Goal: Task Accomplishment & Management: Complete application form

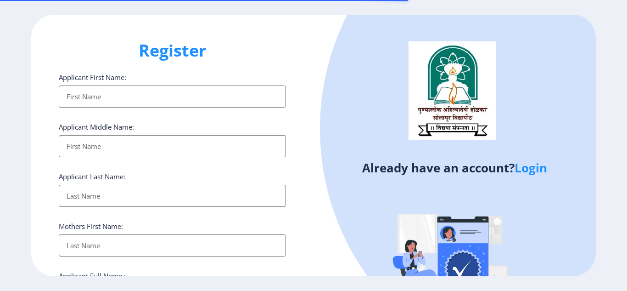
select select
click at [538, 165] on link "Login" at bounding box center [531, 167] width 33 height 17
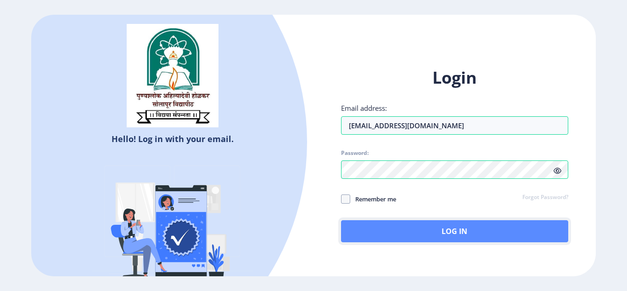
click at [444, 234] on button "Log In" at bounding box center [454, 231] width 227 height 22
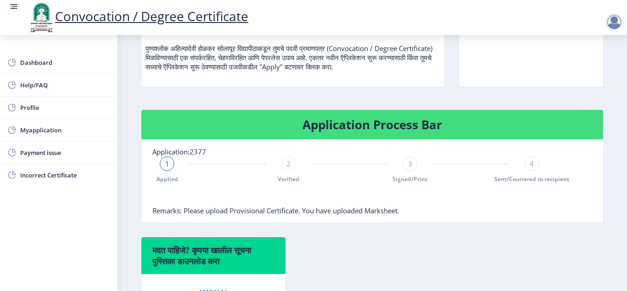
scroll to position [98, 0]
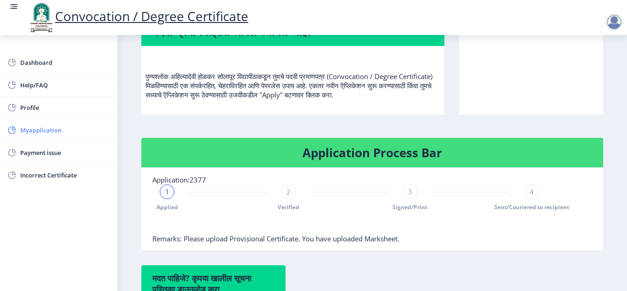
click at [42, 126] on span "Myapplication" at bounding box center [65, 129] width 90 height 11
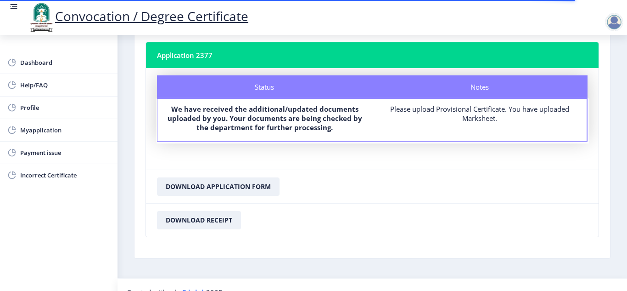
scroll to position [66, 0]
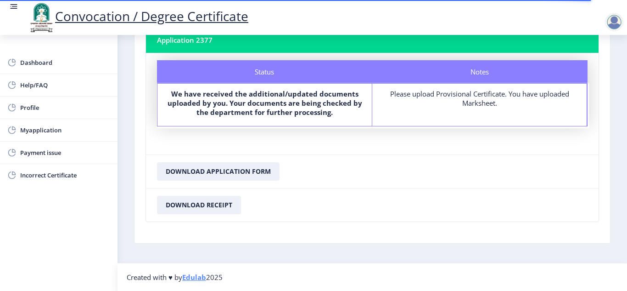
click at [441, 97] on div "Please upload Provisional Certificate. You have uploaded Marksheet." at bounding box center [480, 98] width 198 height 18
click at [198, 276] on link "Edulab" at bounding box center [194, 276] width 24 height 9
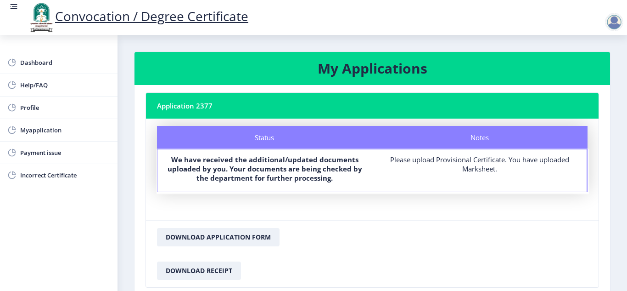
click at [227, 167] on b "We have received the additional/updated documents uploaded by you. Your documen…" at bounding box center [265, 169] width 195 height 28
drag, startPoint x: 227, startPoint y: 167, endPoint x: 186, endPoint y: 166, distance: 41.8
click at [223, 168] on b "We have received the additional/updated documents uploaded by you. Your documen…" at bounding box center [265, 169] width 195 height 28
click at [74, 158] on link "Payment issue" at bounding box center [59, 152] width 118 height 22
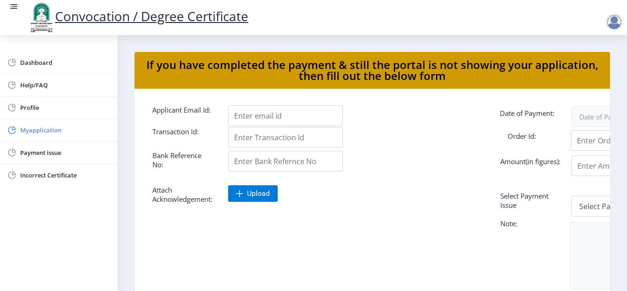
click at [16, 130] on rect at bounding box center [11, 129] width 9 height 9
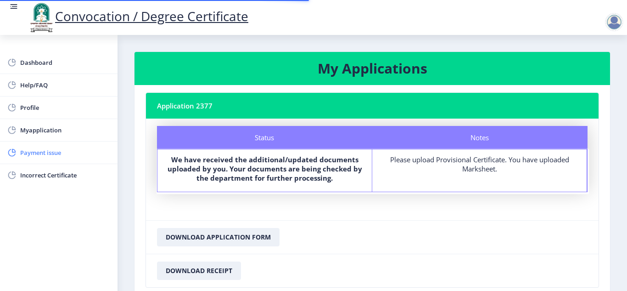
click at [30, 151] on span "Payment issue" at bounding box center [65, 152] width 90 height 11
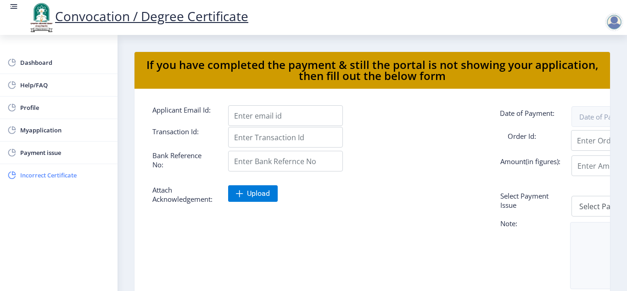
click at [43, 169] on link "Incorrect Certificate" at bounding box center [59, 175] width 118 height 22
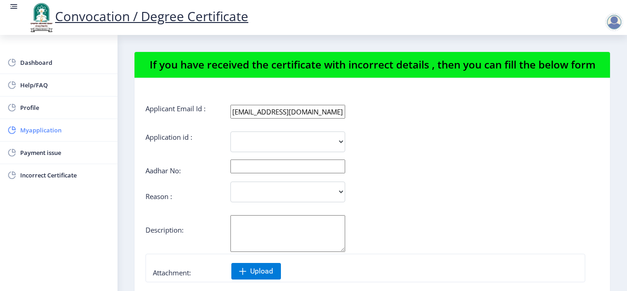
click at [38, 125] on span "Myapplication" at bounding box center [65, 129] width 90 height 11
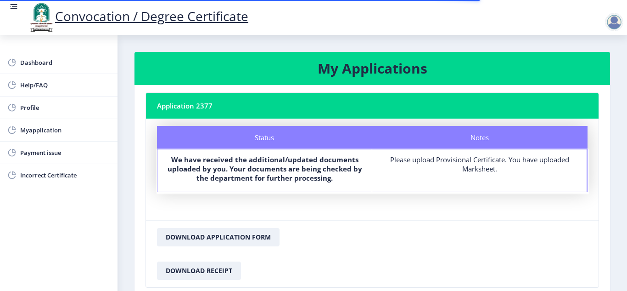
click at [168, 103] on nb-card-header "Application 2377" at bounding box center [372, 106] width 453 height 26
click at [384, 59] on h3 "My Applications" at bounding box center [373, 68] width 454 height 18
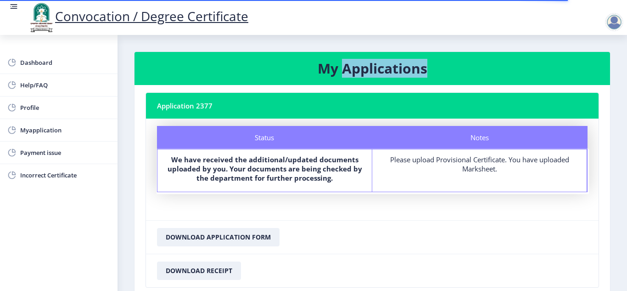
click at [384, 59] on h3 "My Applications" at bounding box center [373, 68] width 454 height 18
click at [348, 64] on h3 "My Applications" at bounding box center [373, 68] width 454 height 18
click at [343, 65] on h3 "My Applications" at bounding box center [373, 68] width 454 height 18
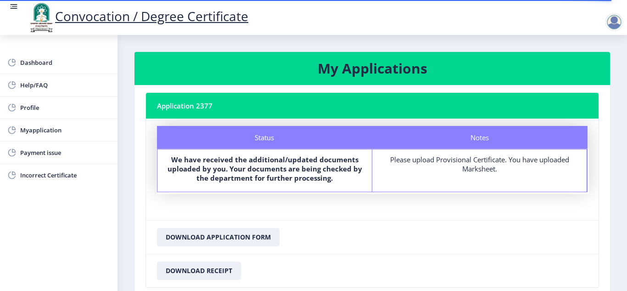
click at [172, 107] on nb-card-header "Application 2377" at bounding box center [372, 106] width 453 height 26
click at [208, 107] on nb-card-header "Application 2377" at bounding box center [372, 106] width 453 height 26
click at [206, 107] on nb-card-header "Application 2377" at bounding box center [372, 106] width 453 height 26
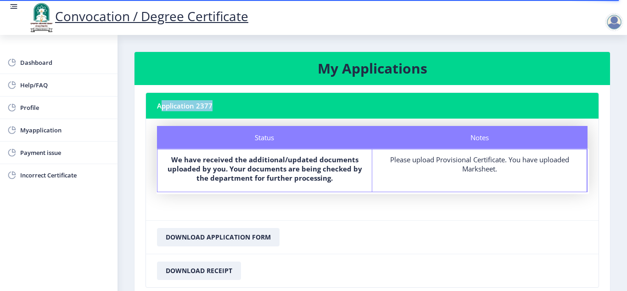
click at [206, 107] on nb-card-header "Application 2377" at bounding box center [372, 106] width 453 height 26
click at [509, 141] on div "Notes" at bounding box center [480, 137] width 215 height 23
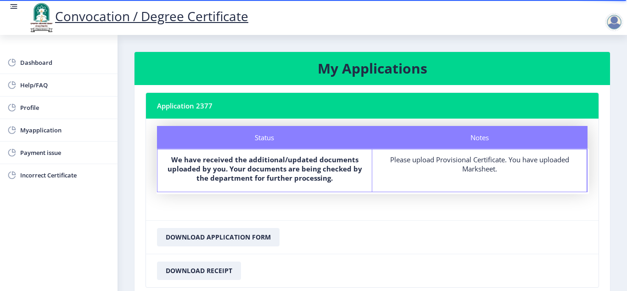
click at [509, 141] on div "Notes" at bounding box center [480, 137] width 215 height 23
drag, startPoint x: 496, startPoint y: 145, endPoint x: 480, endPoint y: 157, distance: 20.0
click at [494, 147] on div "Notes" at bounding box center [480, 137] width 215 height 23
click at [472, 163] on div "Please upload Provisional Certificate. You have uploaded Marksheet." at bounding box center [480, 164] width 198 height 18
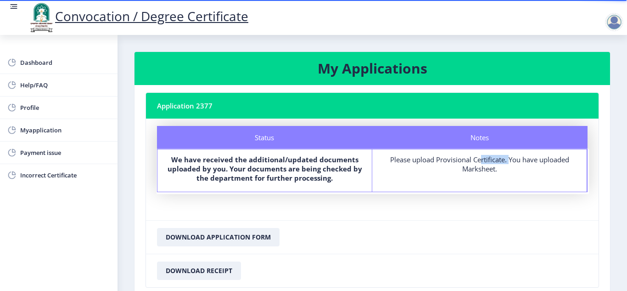
drag, startPoint x: 472, startPoint y: 163, endPoint x: 471, endPoint y: 168, distance: 5.2
click at [471, 168] on div "Please upload Provisional Certificate. You have uploaded Marksheet." at bounding box center [480, 164] width 198 height 18
click at [468, 178] on div "Notes Please upload Provisional Certificate. You have uploaded Marksheet." at bounding box center [480, 170] width 215 height 42
click at [467, 180] on div "Notes Please upload Provisional Certificate. You have uploaded Marksheet." at bounding box center [480, 170] width 215 height 42
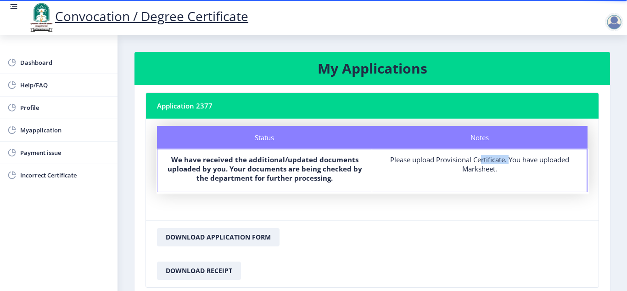
click at [467, 180] on div "Notes Please upload Provisional Certificate. You have uploaded Marksheet." at bounding box center [480, 170] width 215 height 42
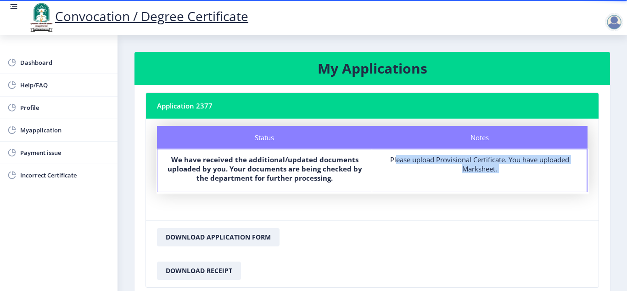
click at [467, 180] on div "Notes Please upload Provisional Certificate. You have uploaded Marksheet." at bounding box center [480, 170] width 215 height 42
click at [39, 134] on span "Myapplication" at bounding box center [65, 129] width 90 height 11
click at [36, 130] on span "Myapplication" at bounding box center [65, 129] width 90 height 11
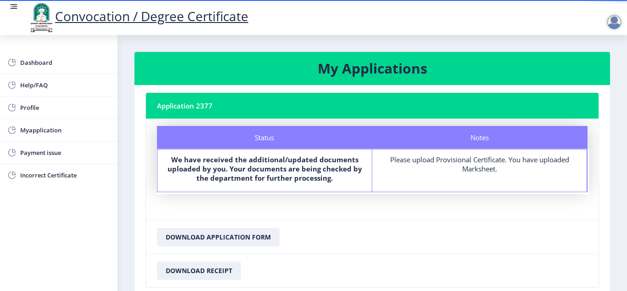
click at [252, 138] on div "Status" at bounding box center [264, 137] width 215 height 23
click at [168, 97] on nb-card-header "Application 2377" at bounding box center [372, 106] width 453 height 26
click at [167, 112] on nb-card-header "Application 2377" at bounding box center [372, 106] width 453 height 26
drag, startPoint x: 167, startPoint y: 112, endPoint x: 142, endPoint y: 113, distance: 24.8
click at [166, 112] on nb-card-header "Application 2377" at bounding box center [372, 106] width 453 height 26
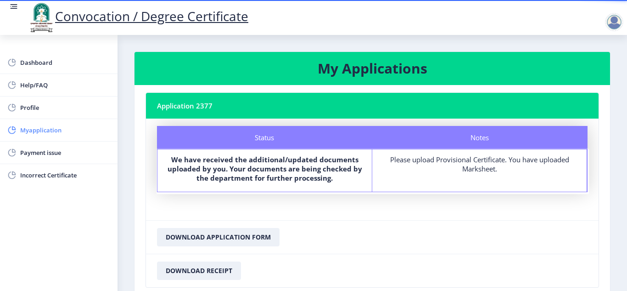
click at [46, 133] on span "Myapplication" at bounding box center [65, 129] width 90 height 11
click at [28, 108] on span "Profile" at bounding box center [65, 107] width 90 height 11
select select
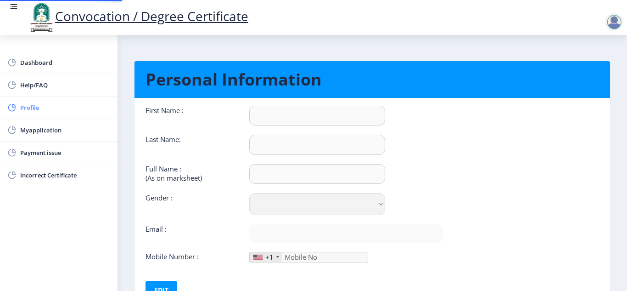
type input "ANIL"
type input "FARADE"
type input "FARADE [PERSON_NAME]"
select select "[DEMOGRAPHIC_DATA]"
type input "[EMAIL_ADDRESS][DOMAIN_NAME]"
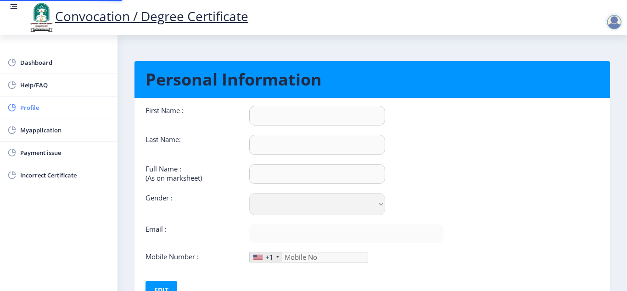
type input "9922601092"
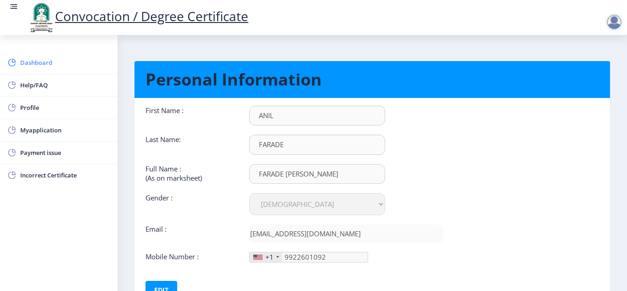
click at [36, 67] on span "Dashboard" at bounding box center [65, 62] width 90 height 11
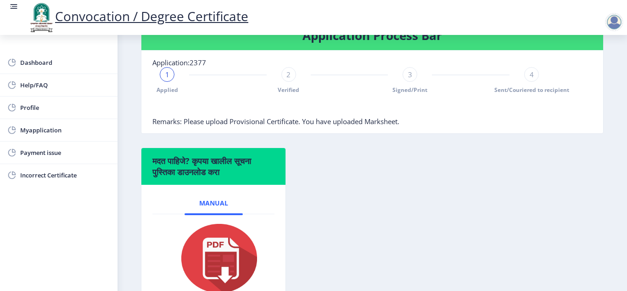
scroll to position [190, 0]
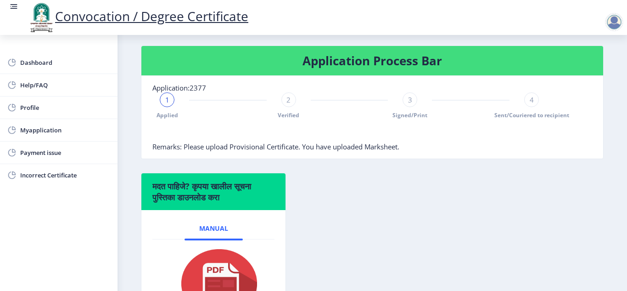
click at [540, 97] on div "1 Applied 2 Verified 3 Signed/Print 4 Sent/Couriered to recipient" at bounding box center [349, 105] width 394 height 27
click at [530, 98] on span "4" at bounding box center [532, 99] width 4 height 9
click at [412, 99] on div "3" at bounding box center [410, 99] width 15 height 15
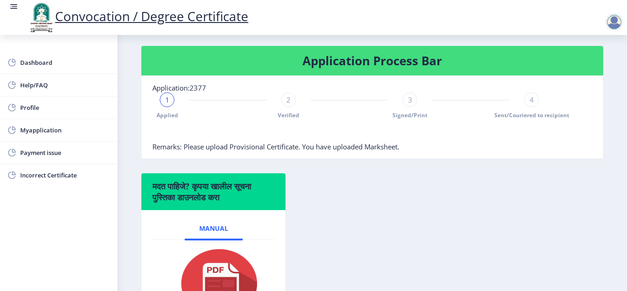
click at [412, 99] on div "3" at bounding box center [410, 99] width 15 height 15
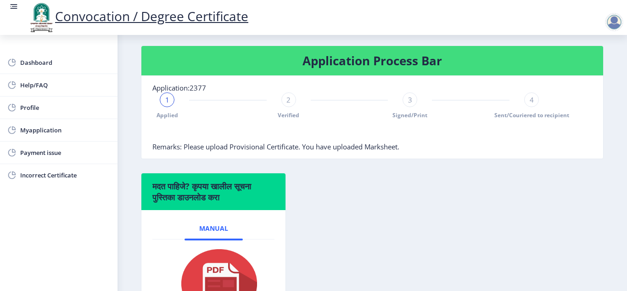
click at [412, 99] on div "3" at bounding box center [410, 99] width 15 height 15
click at [164, 100] on div "1" at bounding box center [167, 99] width 15 height 15
click at [169, 128] on div at bounding box center [349, 133] width 394 height 18
click at [164, 117] on span "Applied" at bounding box center [168, 115] width 22 height 8
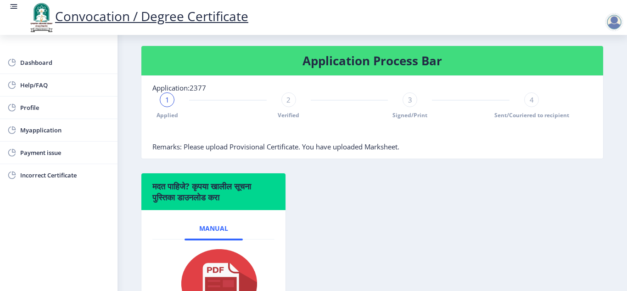
click at [164, 117] on span "Applied" at bounding box center [168, 115] width 22 height 8
click at [278, 99] on div "1 Applied 2 Verified 3 Signed/Print 4 Sent/Couriered to recipient" at bounding box center [349, 105] width 394 height 27
click at [283, 98] on div "2" at bounding box center [289, 99] width 15 height 15
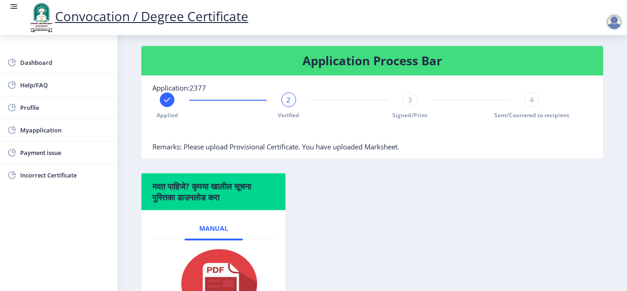
click at [406, 99] on div "3" at bounding box center [410, 99] width 15 height 15
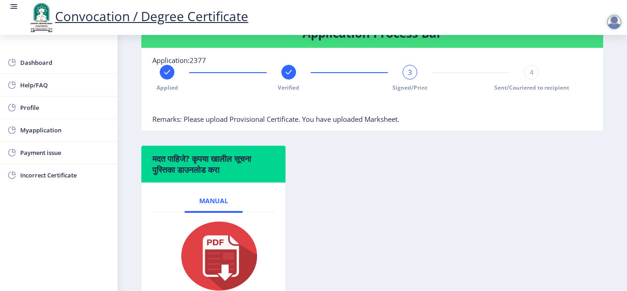
scroll to position [230, 0]
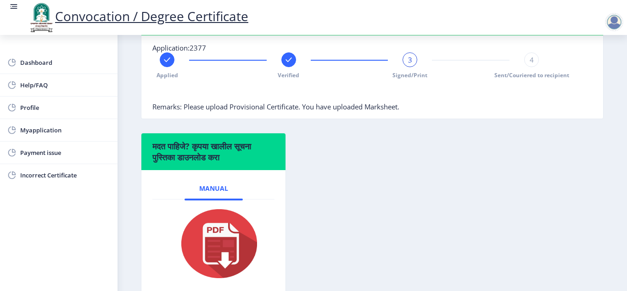
click at [532, 60] on div "4" at bounding box center [532, 59] width 15 height 15
click at [519, 76] on span "Sent/Couriered to recipient" at bounding box center [532, 75] width 75 height 8
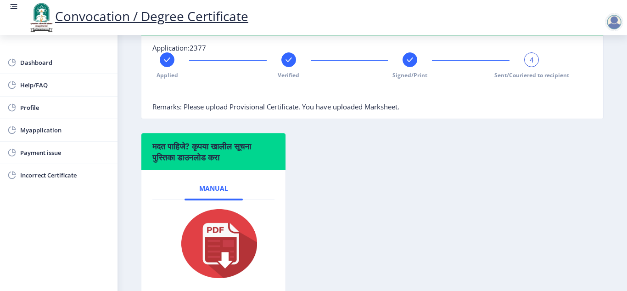
click at [519, 76] on span "Sent/Couriered to recipient" at bounding box center [532, 75] width 75 height 8
click at [548, 76] on span "Sent/Couriered to recipient" at bounding box center [532, 75] width 75 height 8
click at [405, 72] on span "Signed/Print" at bounding box center [410, 75] width 35 height 8
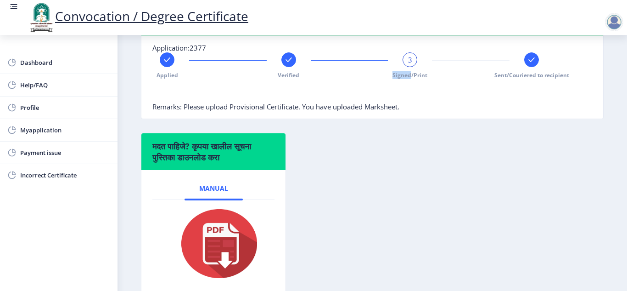
click at [405, 72] on span "Signed/Print" at bounding box center [410, 75] width 35 height 8
click at [418, 74] on span "Signed/Print" at bounding box center [410, 75] width 35 height 8
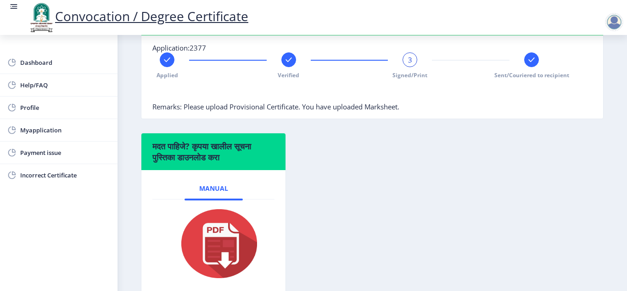
click at [294, 74] on span "Verified" at bounding box center [289, 75] width 22 height 8
click at [160, 77] on span "Applied" at bounding box center [168, 75] width 22 height 8
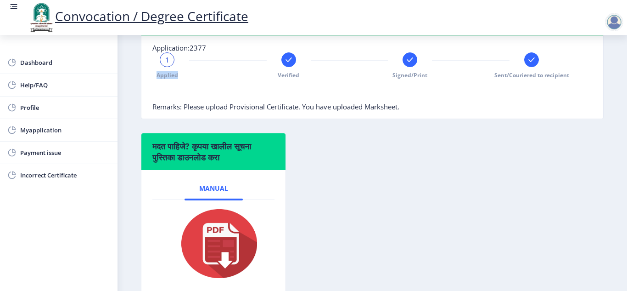
click at [160, 77] on span "Applied" at bounding box center [168, 75] width 22 height 8
click at [164, 58] on div "1" at bounding box center [167, 59] width 15 height 15
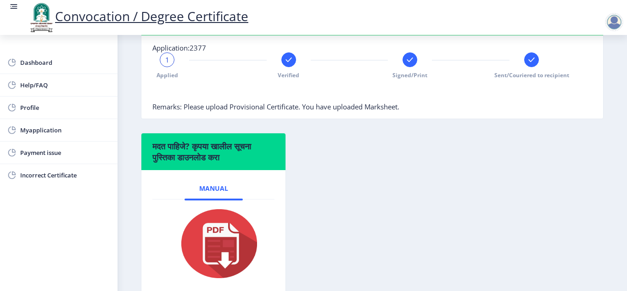
click at [164, 58] on div "1" at bounding box center [167, 59] width 15 height 15
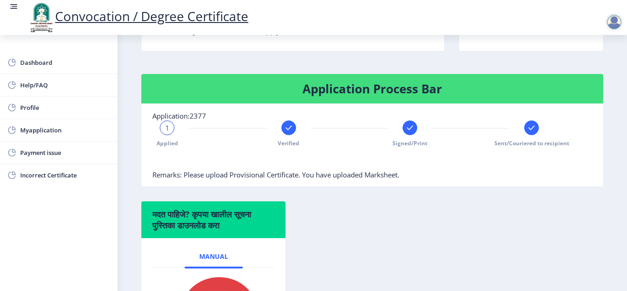
scroll to position [184, 0]
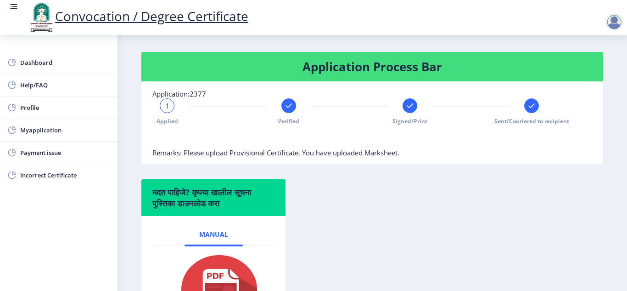
click at [533, 107] on rect at bounding box center [531, 105] width 9 height 9
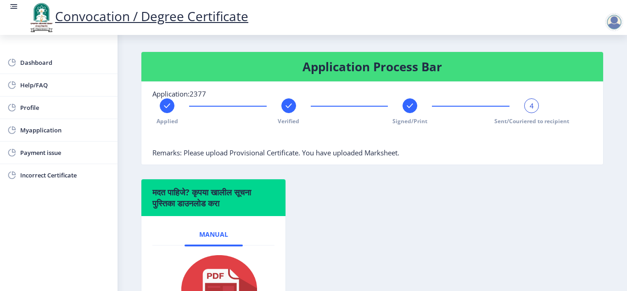
click at [411, 106] on rect at bounding box center [410, 105] width 9 height 9
click at [294, 109] on div at bounding box center [289, 105] width 15 height 15
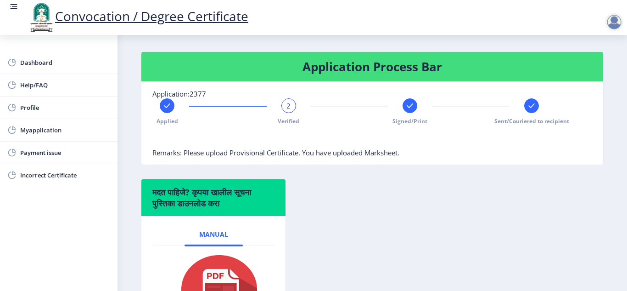
click at [529, 106] on icon at bounding box center [532, 105] width 6 height 5
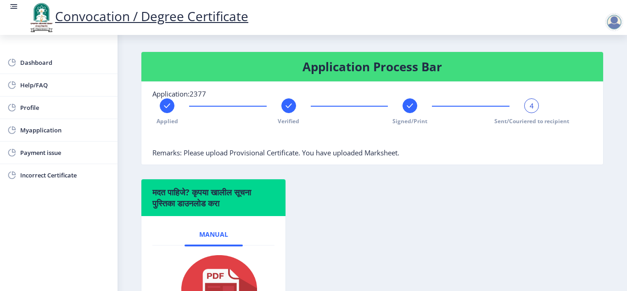
click at [412, 106] on rect at bounding box center [410, 105] width 9 height 9
click at [527, 104] on rect at bounding box center [531, 105] width 9 height 9
click at [277, 110] on div "Applied Verified Signed/Print 4 Sent/Couriered to recipient" at bounding box center [349, 111] width 394 height 27
click at [163, 106] on rect at bounding box center [167, 105] width 9 height 9
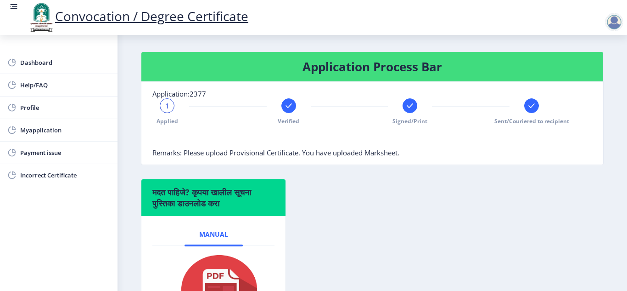
click at [287, 107] on icon at bounding box center [289, 105] width 6 height 5
click at [409, 106] on icon at bounding box center [410, 105] width 6 height 5
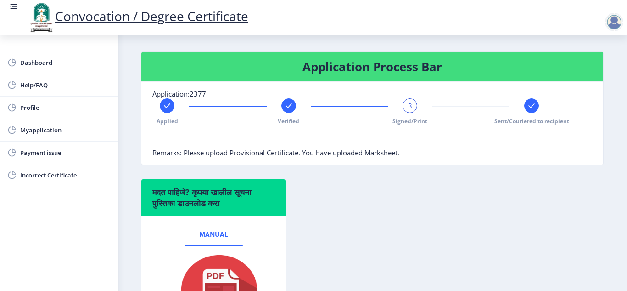
click at [537, 106] on div "Applied Verified 3 Signed/Print Sent/Couriered to recipient" at bounding box center [349, 111] width 394 height 27
click at [527, 106] on rect at bounding box center [531, 105] width 9 height 9
click at [288, 108] on rect at bounding box center [288, 105] width 9 height 9
click at [288, 108] on span "2" at bounding box center [289, 105] width 4 height 9
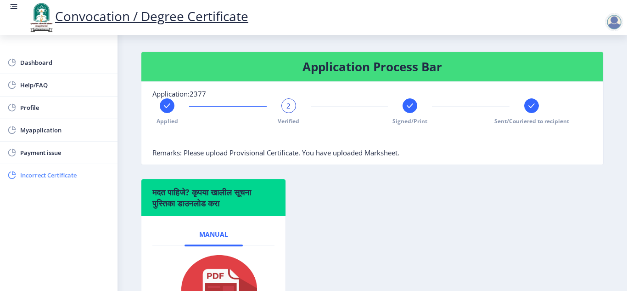
click at [46, 173] on span "Incorrect Certificate" at bounding box center [65, 174] width 90 height 11
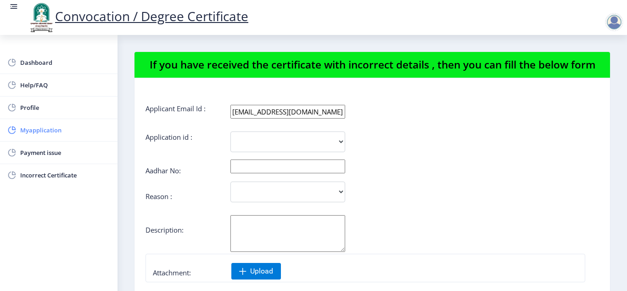
click at [18, 130] on link "Myapplication" at bounding box center [59, 130] width 118 height 22
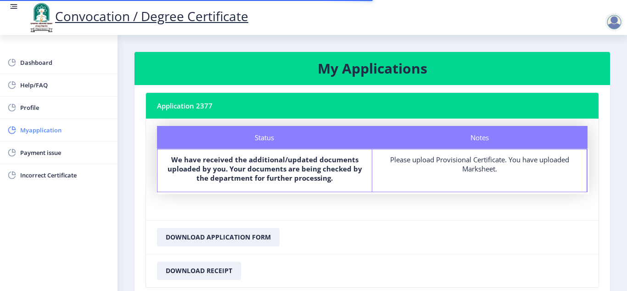
click at [13, 128] on rect at bounding box center [11, 129] width 9 height 9
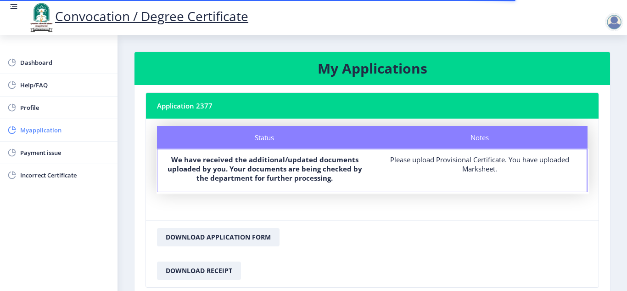
click at [28, 128] on span "Myapplication" at bounding box center [65, 129] width 90 height 11
click at [265, 169] on b "We have received the additional/updated documents uploaded by you. Your documen…" at bounding box center [265, 169] width 195 height 28
click at [467, 170] on div "Please upload Provisional Certificate. You have uploaded Marksheet." at bounding box center [480, 164] width 198 height 18
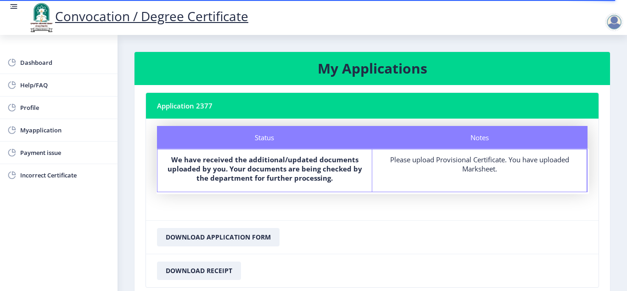
click at [467, 170] on div "Please upload Provisional Certificate. You have uploaded Marksheet." at bounding box center [480, 164] width 198 height 18
click at [470, 178] on div "Notes Please upload Provisional Certificate. You have uploaded Marksheet." at bounding box center [480, 170] width 215 height 42
drag, startPoint x: 464, startPoint y: 183, endPoint x: 376, endPoint y: 171, distance: 88.9
click at [459, 184] on div "Notes Please upload Provisional Certificate. You have uploaded Marksheet." at bounding box center [480, 170] width 215 height 42
click at [27, 131] on span "Myapplication" at bounding box center [65, 129] width 90 height 11
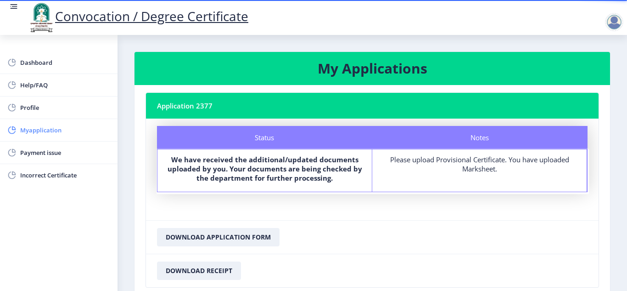
click at [28, 125] on span "Myapplication" at bounding box center [65, 129] width 90 height 11
click at [24, 110] on span "Profile" at bounding box center [65, 107] width 90 height 11
select select
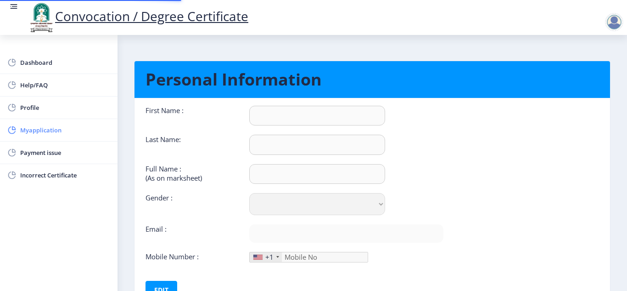
type input "ANIL"
type input "FARADE"
type input "FARADE [PERSON_NAME]"
select select "[DEMOGRAPHIC_DATA]"
type input "[EMAIL_ADDRESS][DOMAIN_NAME]"
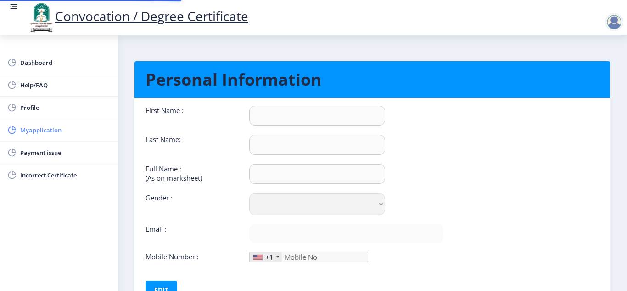
type input "9922601092"
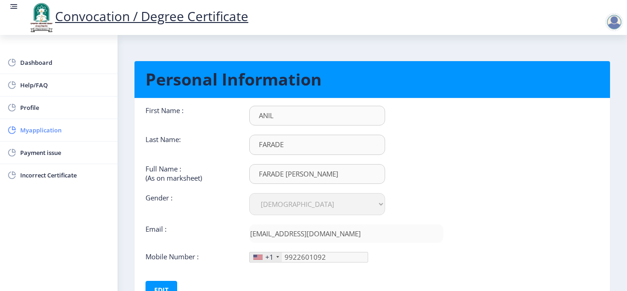
click at [45, 131] on span "Myapplication" at bounding box center [65, 129] width 90 height 11
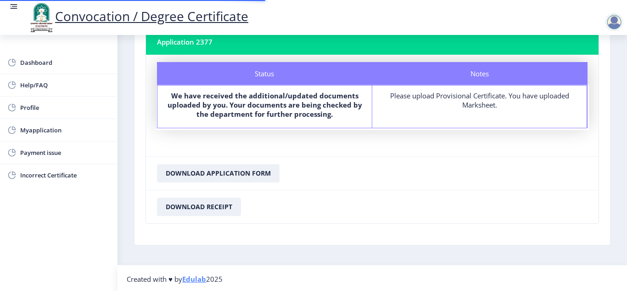
scroll to position [66, 0]
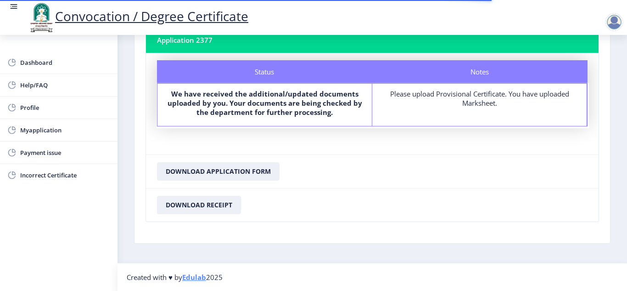
click at [461, 121] on div "Notes Please upload Provisional Certificate. You have uploaded Marksheet." at bounding box center [480, 105] width 215 height 42
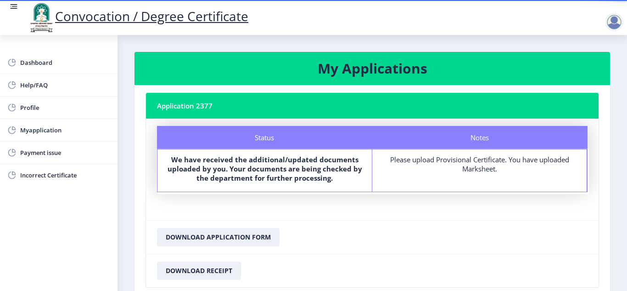
click at [186, 113] on nb-card-header "Application 2377" at bounding box center [372, 106] width 453 height 26
click at [208, 106] on nb-card-header "Application 2377" at bounding box center [372, 106] width 453 height 26
click at [47, 130] on span "Myapplication" at bounding box center [65, 129] width 90 height 11
